Goal: Information Seeking & Learning: Learn about a topic

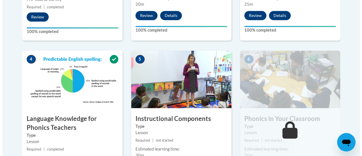
scroll to position [363, 0]
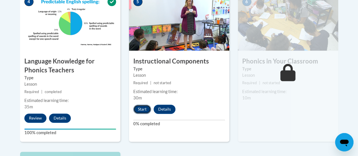
click at [143, 107] on button "Start" at bounding box center [142, 108] width 18 height 9
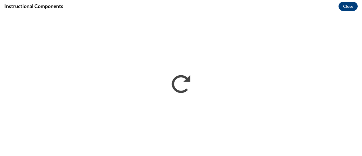
scroll to position [0, 0]
